Goal: Navigation & Orientation: Find specific page/section

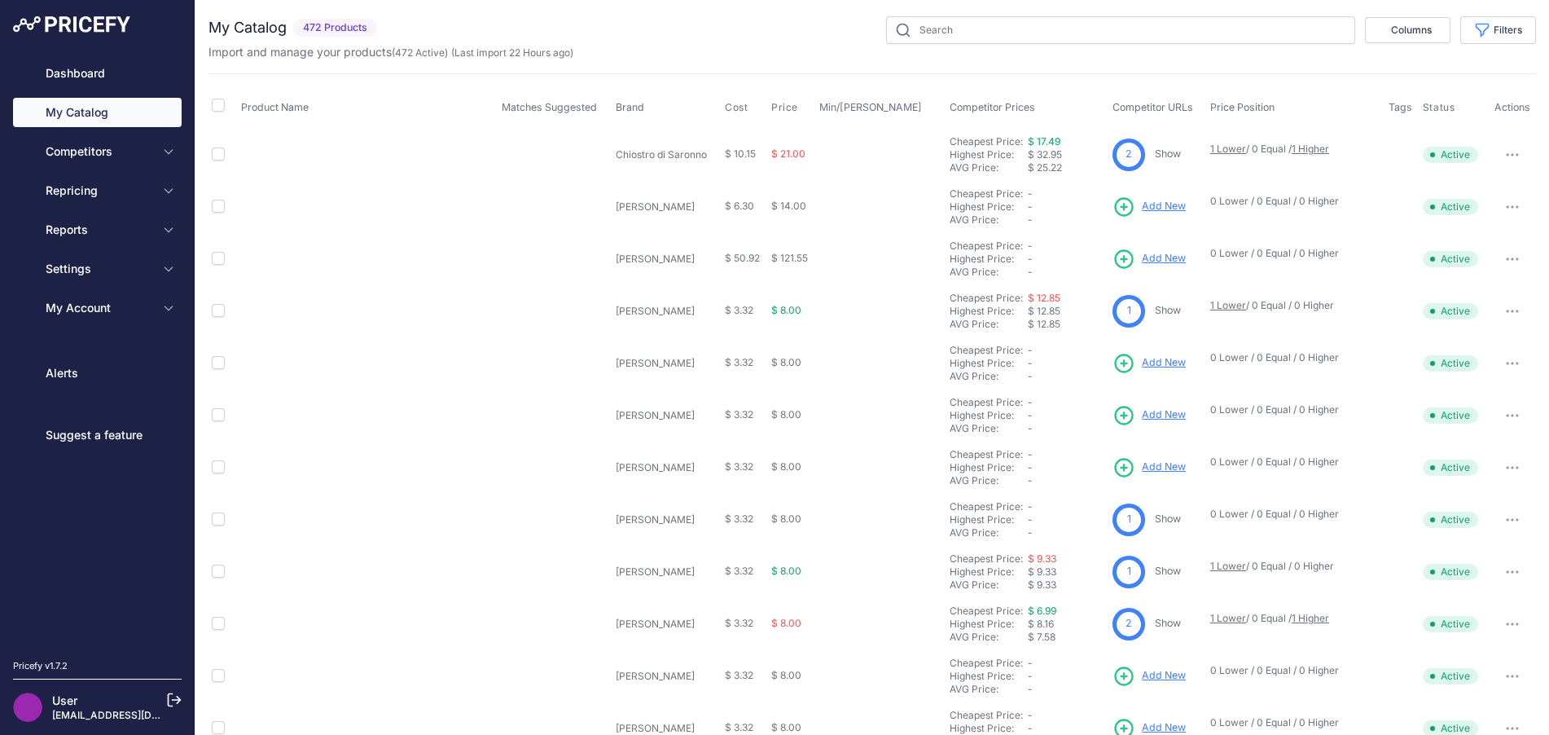
click at [111, 17] on img at bounding box center [71, 24] width 117 height 16
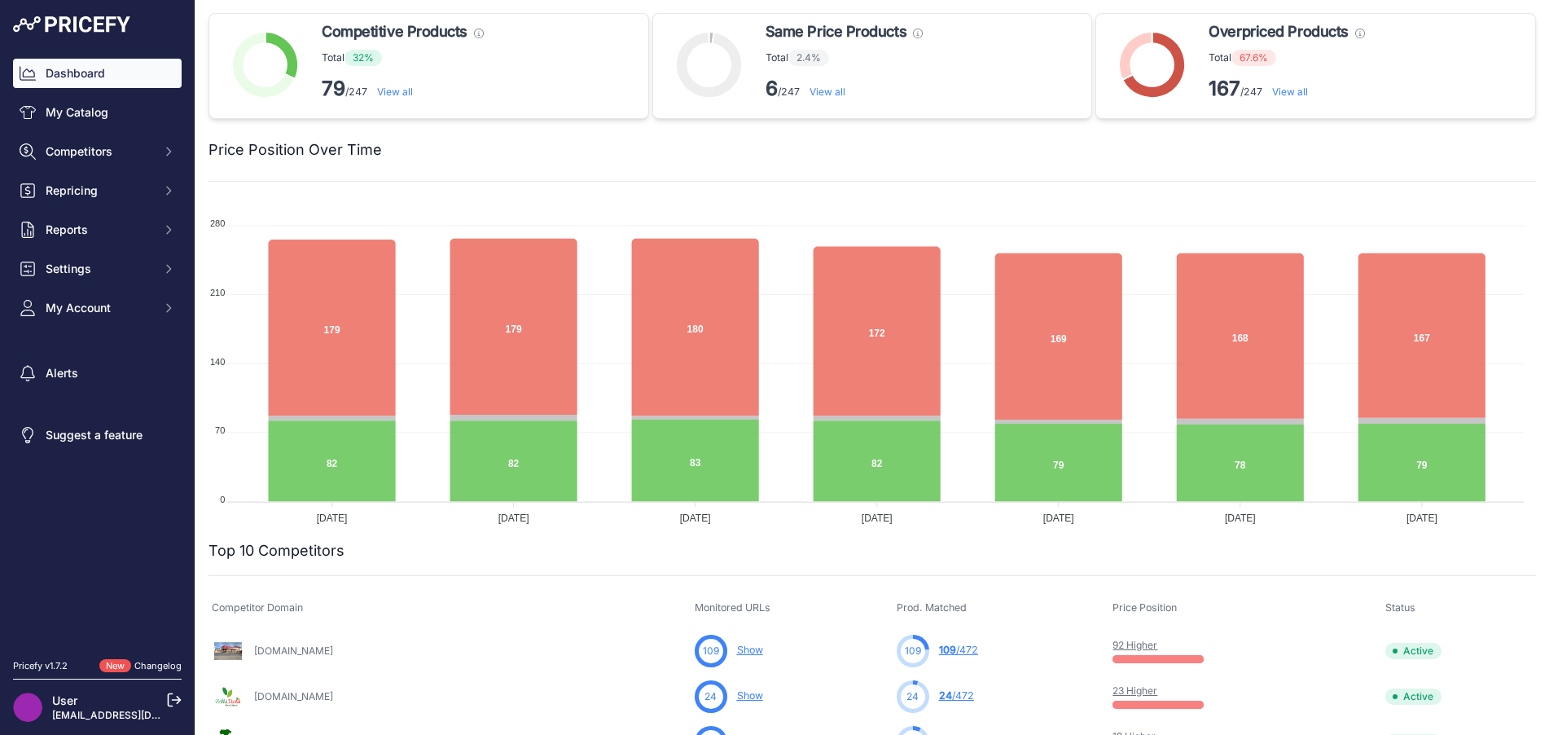
drag, startPoint x: 377, startPoint y: 143, endPoint x: 158, endPoint y: 150, distance: 219.3
click at [158, 150] on div "Dashboard My Catalog Competitors Competitors Monitored URLs MAP infringements R…" at bounding box center [774, 367] width 1549 height 735
click at [158, 151] on button "Competitors" at bounding box center [97, 151] width 169 height 29
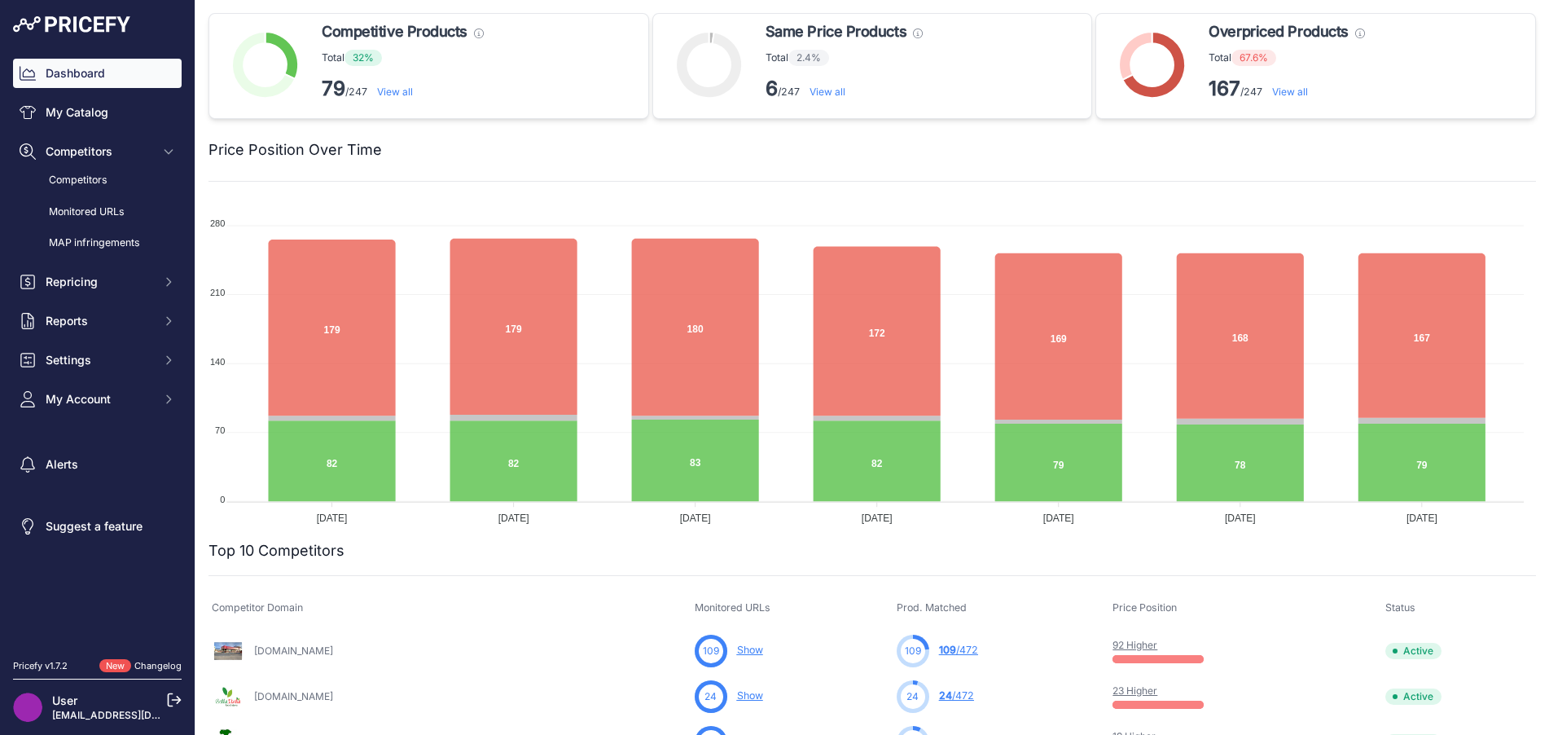
click at [90, 104] on link "My Catalog" at bounding box center [97, 112] width 169 height 29
